Goal: Navigation & Orientation: Find specific page/section

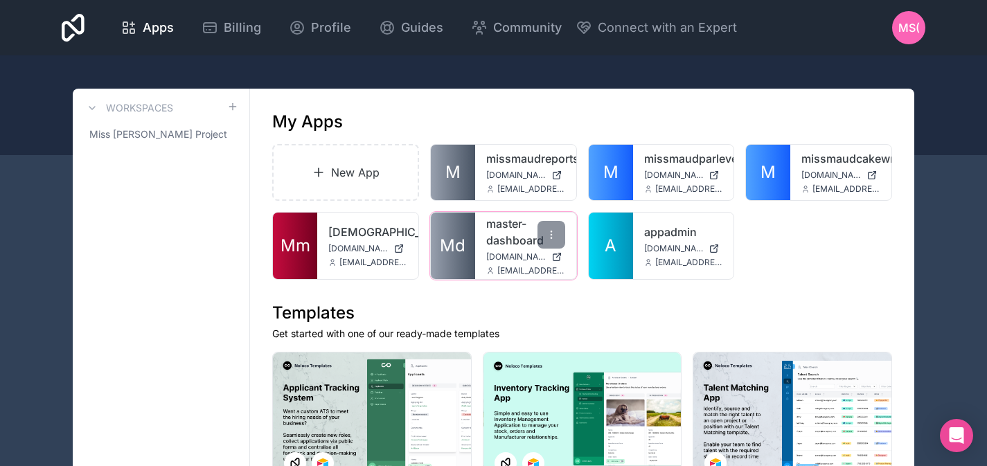
click at [485, 246] on div "master-dashboard [DOMAIN_NAME] [EMAIL_ADDRESS][DOMAIN_NAME]" at bounding box center [525, 246] width 101 height 66
click at [487, 237] on link "master-dashboard" at bounding box center [525, 231] width 79 height 33
click at [630, 240] on link "A" at bounding box center [611, 246] width 44 height 66
